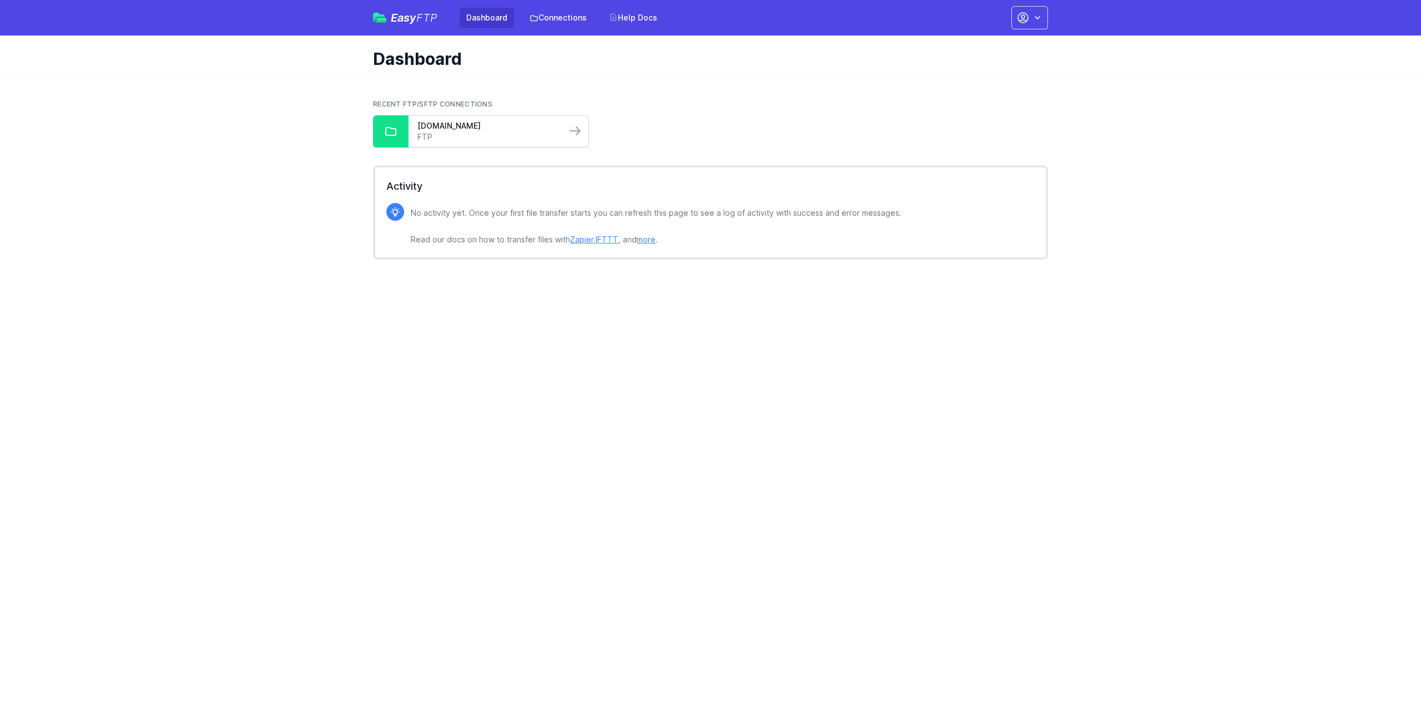
click at [446, 140] on link "FTP" at bounding box center [487, 137] width 140 height 11
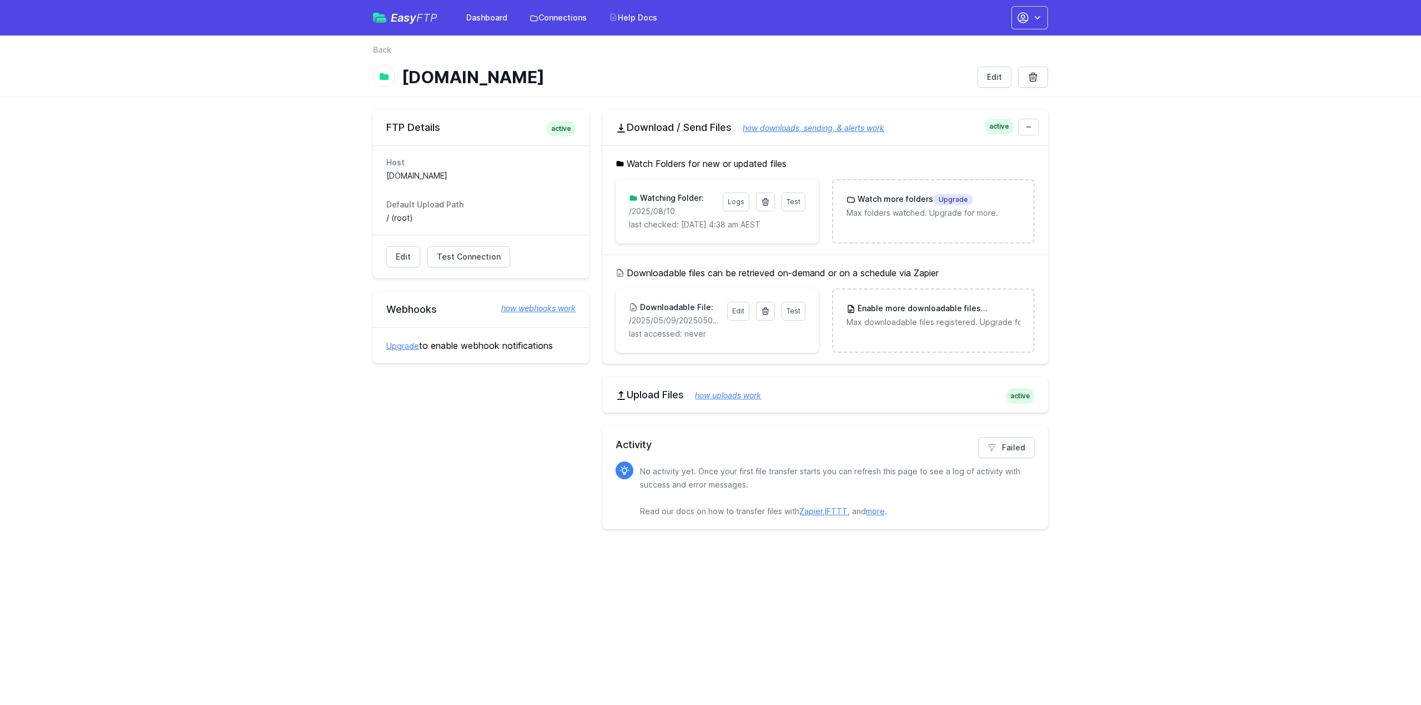
click at [649, 207] on p "/2025/08/10" at bounding box center [672, 211] width 87 height 11
click at [674, 224] on p "last checked: 8/11/2025 4:38 am AEST" at bounding box center [717, 224] width 176 height 11
click at [677, 198] on h3 "Watching Folder:" at bounding box center [671, 198] width 66 height 11
drag, startPoint x: 692, startPoint y: 209, endPoint x: 608, endPoint y: 210, distance: 83.3
click at [608, 210] on div "Watch Folders for new or updated files Test Logs Watching Folder: /2025/08/10 l…" at bounding box center [825, 199] width 446 height 109
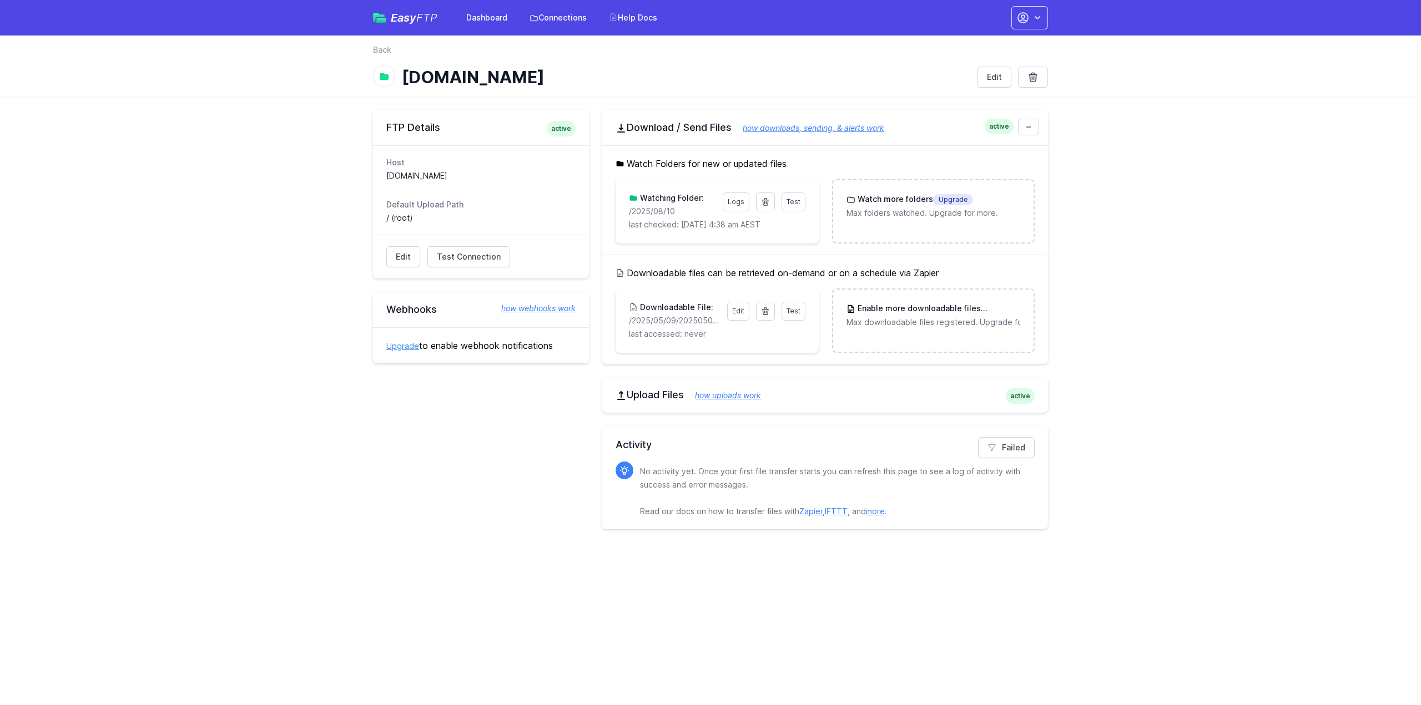
copy p "/2025/08/10"
click at [769, 200] on icon at bounding box center [765, 202] width 9 height 9
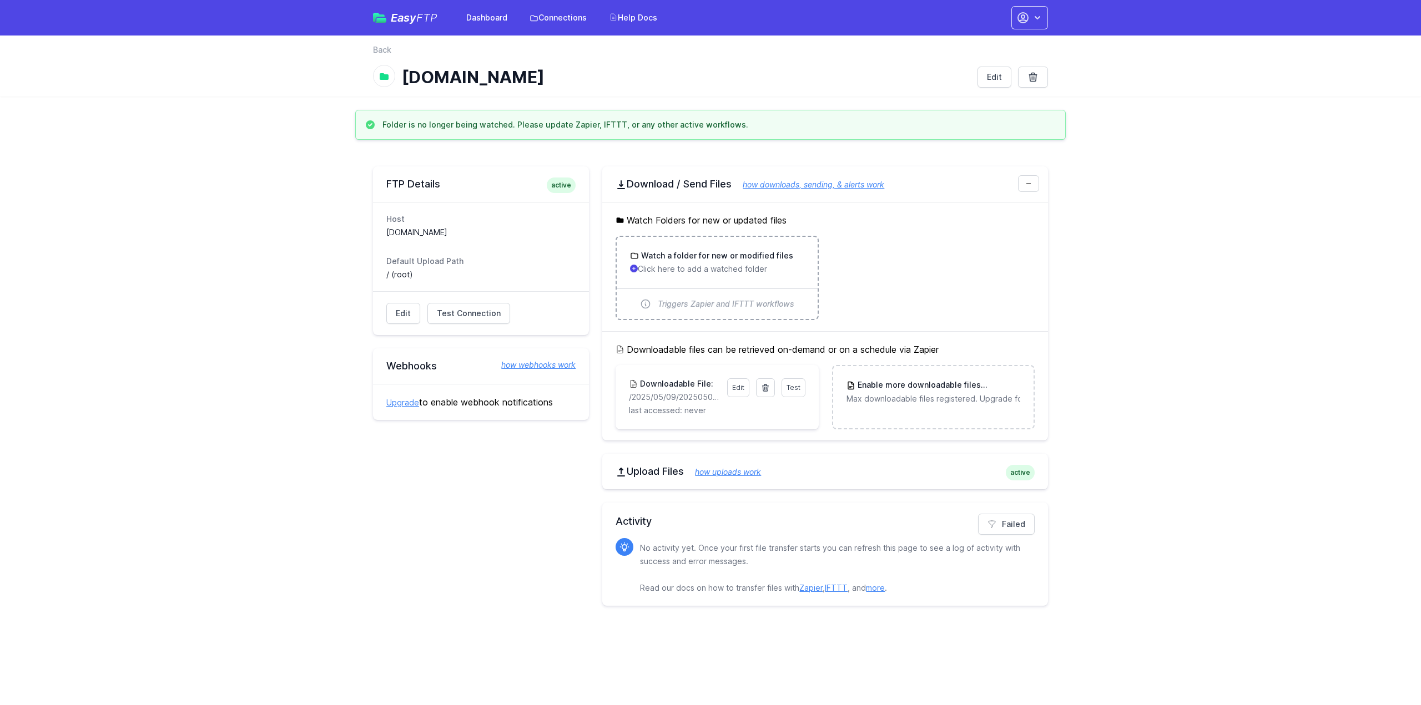
click at [724, 271] on p "Click here to add a watched folder" at bounding box center [717, 269] width 174 height 11
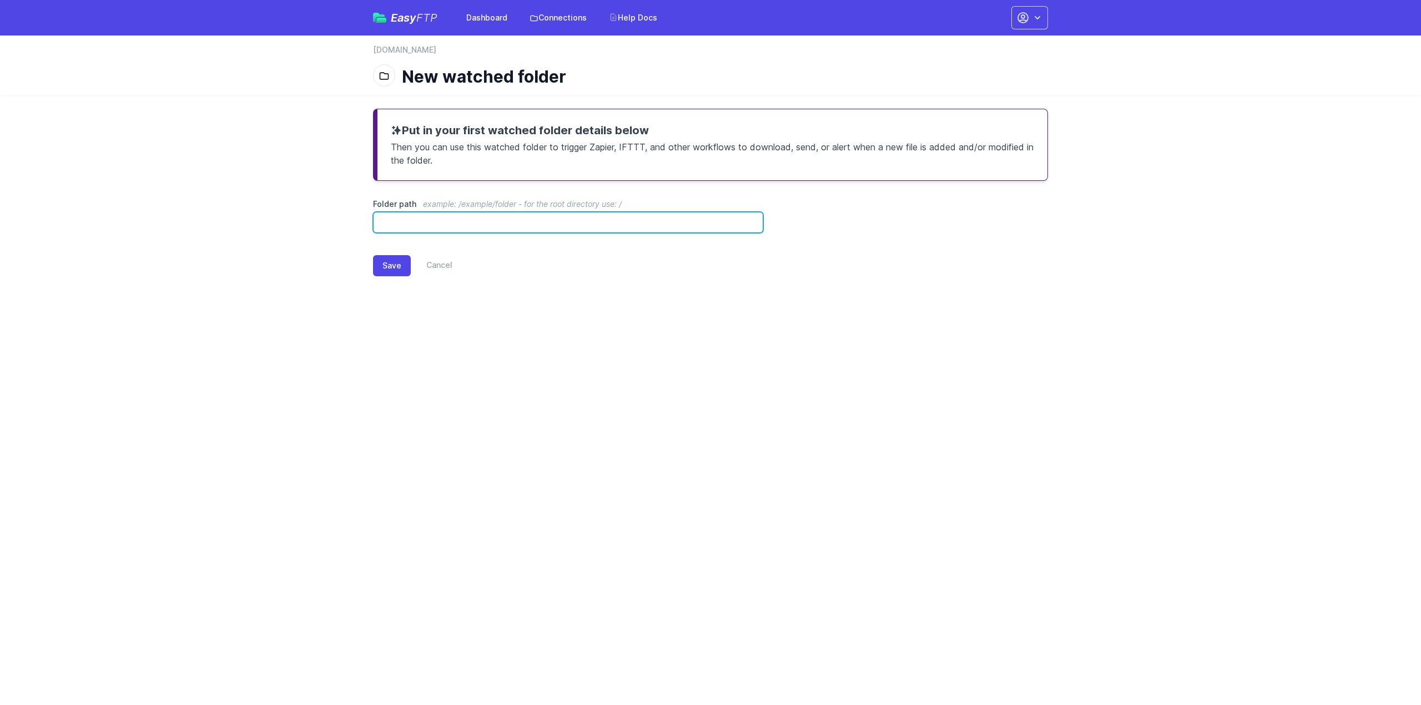
click at [443, 221] on input "Folder path example: /example/folder - for the root directory use: /" at bounding box center [568, 222] width 390 height 21
paste input "**********"
drag, startPoint x: 443, startPoint y: 221, endPoint x: 324, endPoint y: 220, distance: 118.8
click at [324, 220] on main "**********" at bounding box center [710, 201] width 1421 height 212
type input "**********"
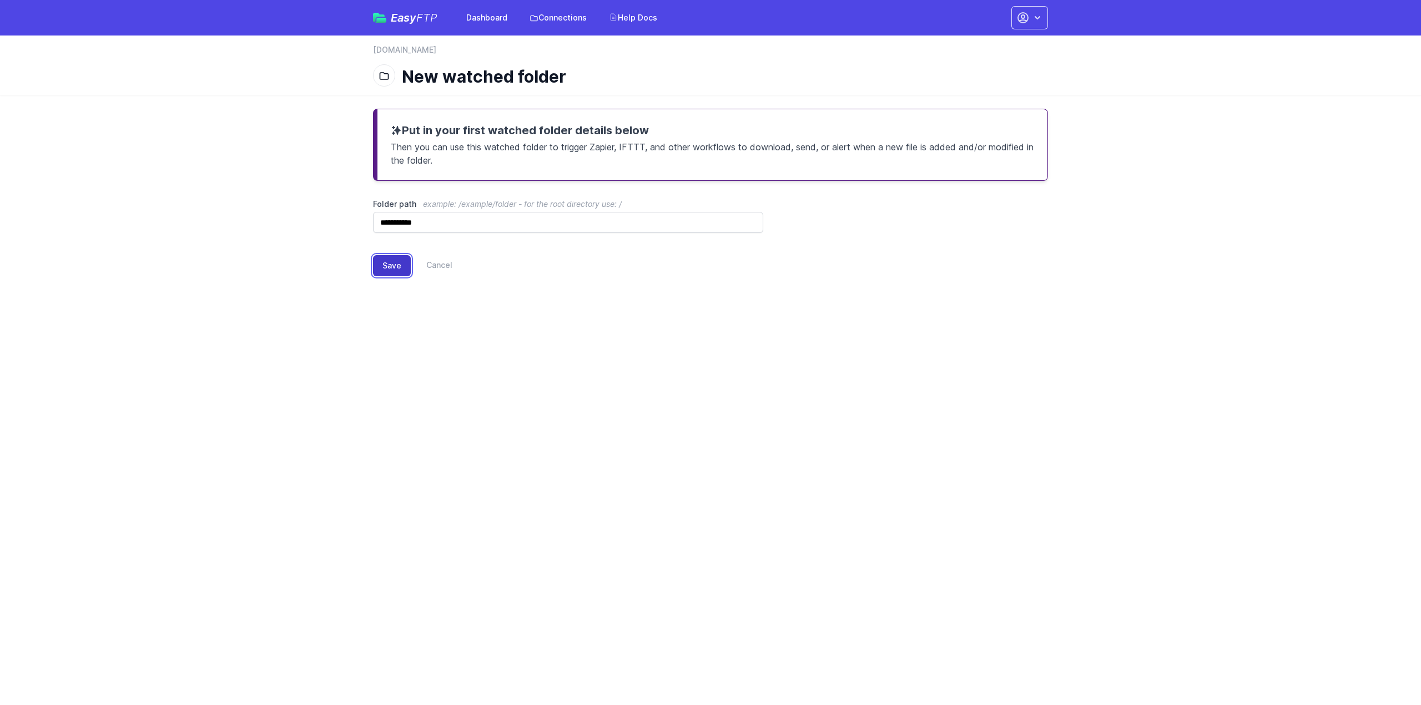
click at [380, 264] on button "Save" at bounding box center [392, 265] width 38 height 21
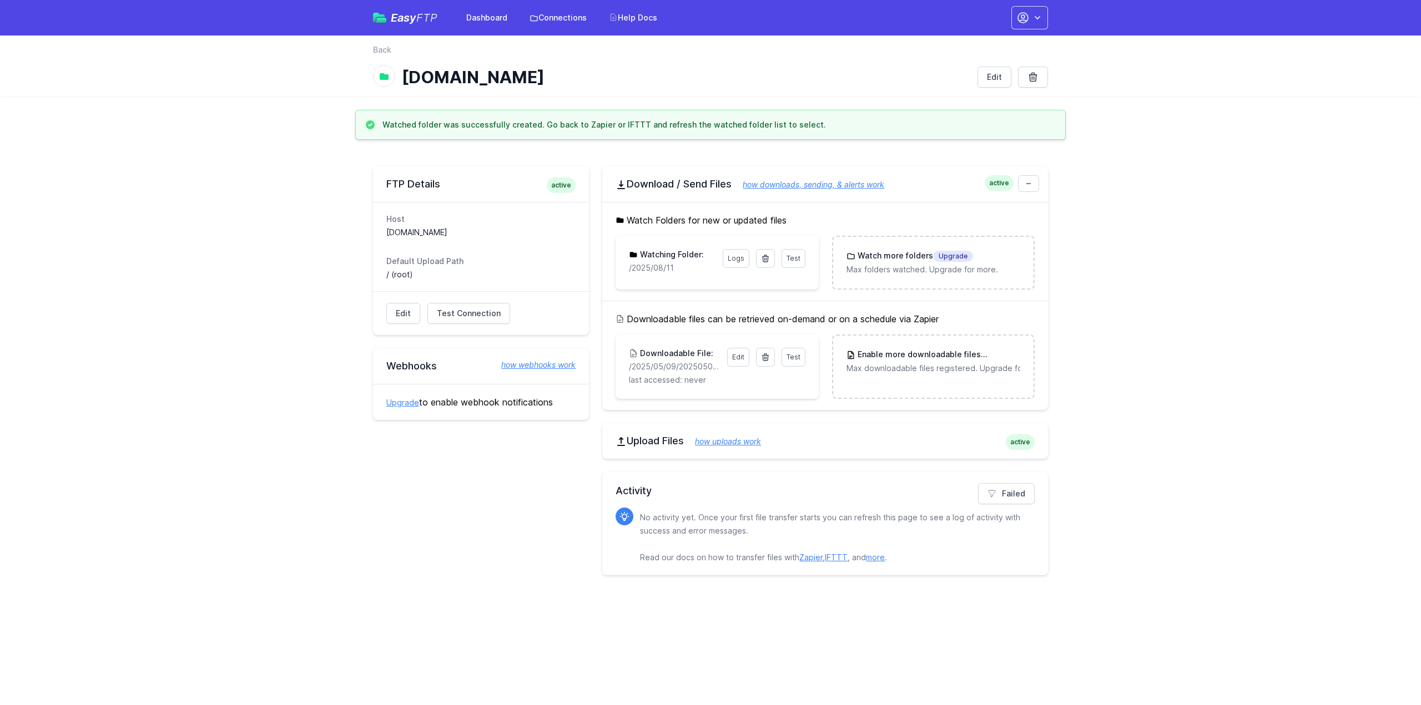
click at [781, 258] on div "Test Logs Watching Folder: /2025/08/11" at bounding box center [717, 261] width 176 height 24
click at [790, 254] on span "Test" at bounding box center [793, 258] width 14 height 8
